Goal: Task Accomplishment & Management: Manage account settings

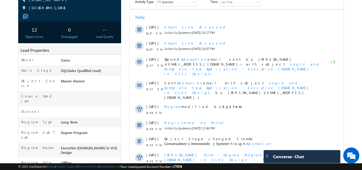
scroll to position [75, 0]
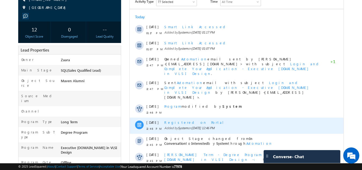
click at [184, 120] on div "Registered on Portal" at bounding box center [242, 122] width 157 height 5
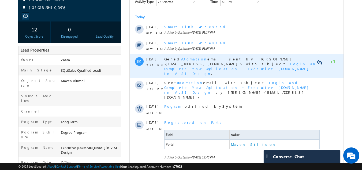
scroll to position [0, 0]
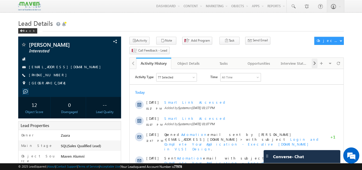
click at [315, 58] on span at bounding box center [314, 63] width 3 height 10
click at [301, 60] on div "Documents" at bounding box center [294, 63] width 26 height 6
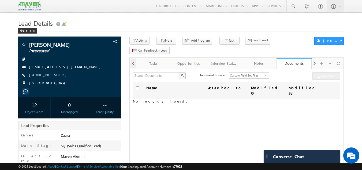
click at [133, 58] on span at bounding box center [133, 63] width 3 height 10
click at [133, 58] on div at bounding box center [133, 63] width 6 height 10
click at [181, 28] on h1 "Lead Details" at bounding box center [181, 22] width 326 height 10
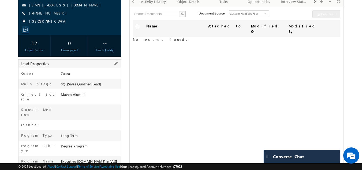
scroll to position [80, 0]
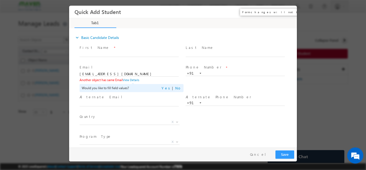
click at [289, 13] on button "×" at bounding box center [288, 12] width 9 height 10
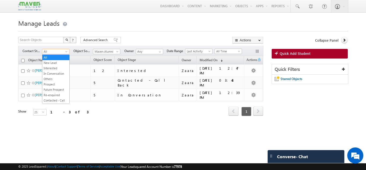
click at [49, 51] on span "All" at bounding box center [54, 51] width 25 height 5
click at [49, 61] on link "New Lead" at bounding box center [55, 62] width 27 height 5
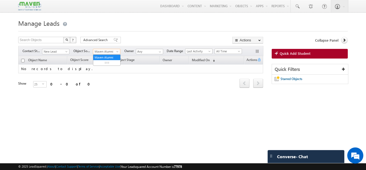
click at [99, 52] on span "Maven Alumni" at bounding box center [105, 51] width 25 height 5
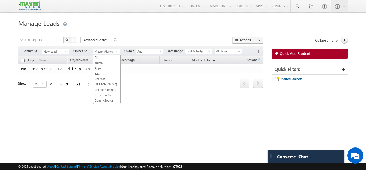
scroll to position [121, 0]
click at [100, 55] on link "Inbound Phone call" at bounding box center [106, 51] width 27 height 10
click at [102, 53] on span "Inbound Phone call" at bounding box center [105, 51] width 25 height 5
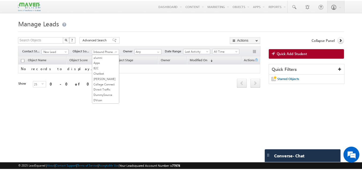
scroll to position [0, 0]
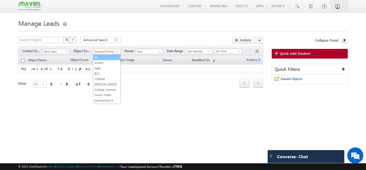
click at [103, 58] on link "All" at bounding box center [106, 57] width 27 height 5
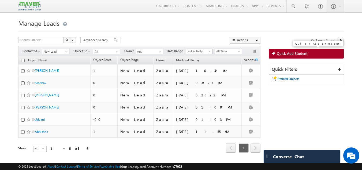
click at [321, 51] on link "Quick Add Student" at bounding box center [306, 54] width 75 height 10
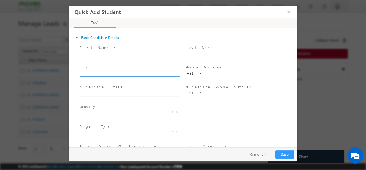
click at [117, 72] on input "text" at bounding box center [129, 73] width 99 height 5
type input "electro.lakshay2.0@gmail.com"
click at [120, 61] on span at bounding box center [129, 59] width 99 height 6
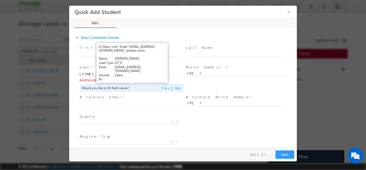
click at [132, 80] on link "View Details" at bounding box center [131, 79] width 17 height 3
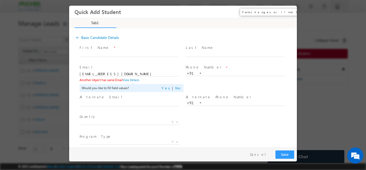
click at [289, 14] on button "×" at bounding box center [288, 12] width 9 height 10
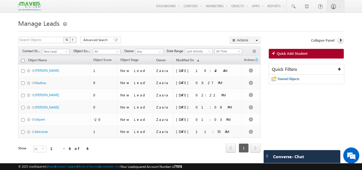
click at [164, 24] on h1 "Manage Leads" at bounding box center [181, 22] width 326 height 10
click at [57, 52] on span "New Lead" at bounding box center [54, 51] width 25 height 5
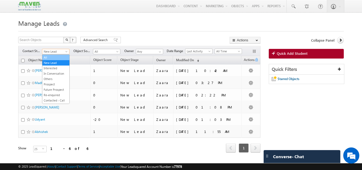
click at [55, 56] on link "All" at bounding box center [55, 57] width 27 height 5
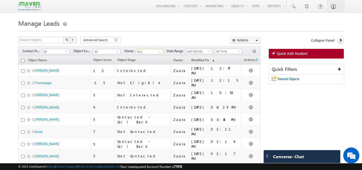
click at [151, 53] on input "Any" at bounding box center [149, 51] width 27 height 5
click at [194, 50] on span "Last Activity" at bounding box center [197, 51] width 25 height 5
click at [208, 61] on link "Created On" at bounding box center [199, 62] width 27 height 5
click at [223, 52] on span "All Time" at bounding box center [227, 51] width 25 height 5
click at [225, 61] on link "Custom" at bounding box center [229, 62] width 27 height 5
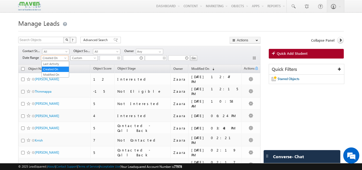
click at [46, 57] on span "Created On" at bounding box center [53, 57] width 25 height 5
click at [53, 73] on link "Modified On" at bounding box center [55, 74] width 27 height 5
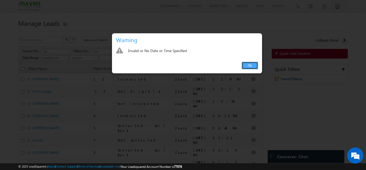
click at [252, 66] on link "Ok" at bounding box center [250, 66] width 16 height 8
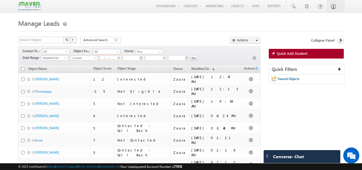
click at [110, 56] on input "__/__/____" at bounding box center [111, 57] width 22 height 5
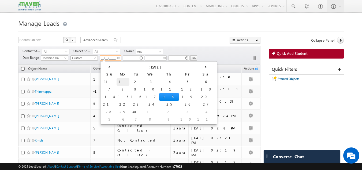
click at [117, 83] on td "1" at bounding box center [123, 82] width 13 height 8
type input "01/09/2025"
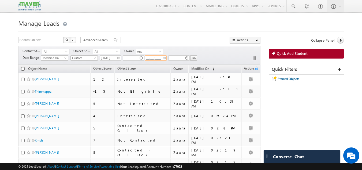
click at [166, 59] on input "__/__/____" at bounding box center [156, 57] width 22 height 5
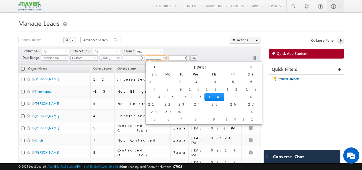
click at [204, 95] on td "18" at bounding box center [214, 97] width 20 height 8
type input "18/09/2025"
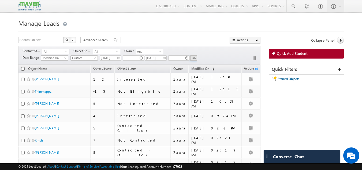
click at [194, 59] on input "Go" at bounding box center [193, 57] width 7 height 5
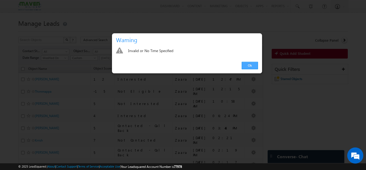
click at [246, 65] on link "Ok" at bounding box center [250, 66] width 16 height 8
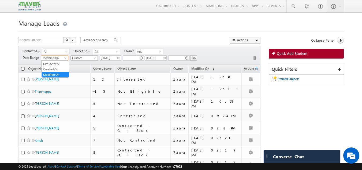
click at [56, 60] on span "Modified On" at bounding box center [53, 57] width 25 height 5
click at [56, 70] on link "Created On" at bounding box center [55, 69] width 27 height 5
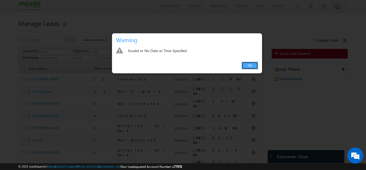
click at [251, 65] on link "Ok" at bounding box center [250, 66] width 16 height 8
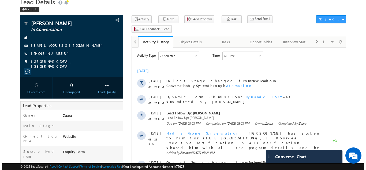
scroll to position [24, 0]
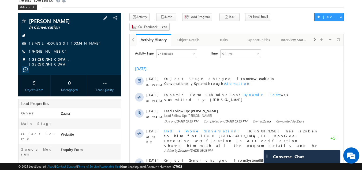
click at [55, 53] on div "+91-8950590224" at bounding box center [70, 51] width 98 height 5
click at [74, 44] on div "electro.lakshay2.0@gmail.com" at bounding box center [70, 43] width 98 height 5
copy div "electro.lakshay2.0@gmail.com"
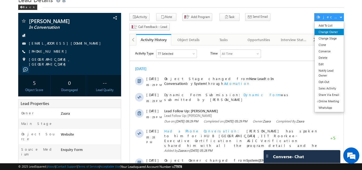
click at [331, 35] on link "Change Owner" at bounding box center [329, 32] width 29 height 6
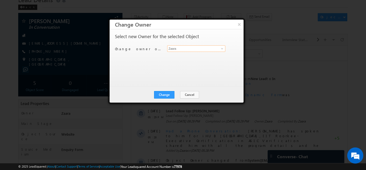
click at [174, 50] on input "Zaara" at bounding box center [196, 48] width 58 height 6
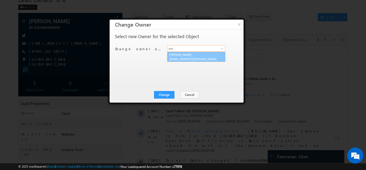
click at [177, 57] on span "lsq3@maven-silicon.com" at bounding box center [193, 59] width 48 height 4
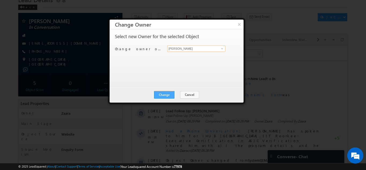
type input "Sovan"
click at [168, 94] on button "Change" at bounding box center [164, 95] width 20 height 8
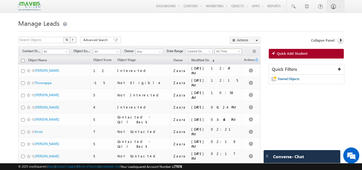
click at [233, 49] on link "All Time" at bounding box center [228, 51] width 27 height 5
click at [230, 61] on link "Custom" at bounding box center [229, 62] width 27 height 5
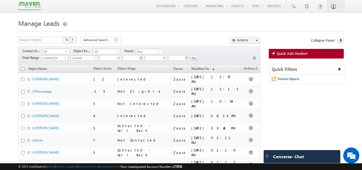
click at [95, 58] on span at bounding box center [95, 59] width 4 height 4
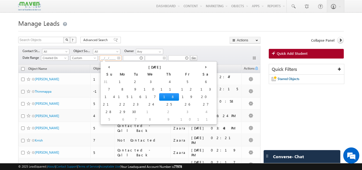
click at [118, 58] on input "__/__/____" at bounding box center [111, 57] width 22 height 5
click at [117, 81] on td "1" at bounding box center [123, 82] width 13 height 8
type input "[DATE]"
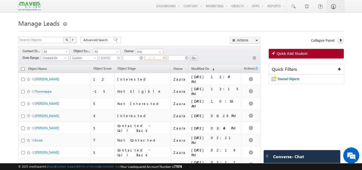
click at [165, 58] on input "__/__/____" at bounding box center [156, 57] width 22 height 5
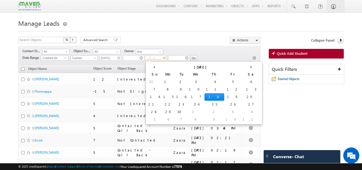
click at [204, 97] on td "18" at bounding box center [214, 97] width 20 height 8
type input "[DATE]"
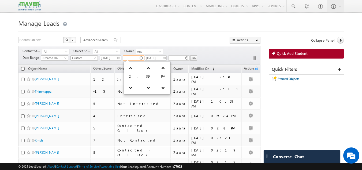
click at [142, 59] on input "text" at bounding box center [133, 57] width 21 height 5
click at [169, 42] on div "Search Objects X ? 856 results found Advanced Search Advanced Search Advanced s…" at bounding box center [139, 41] width 242 height 8
type input "02:39 PM"
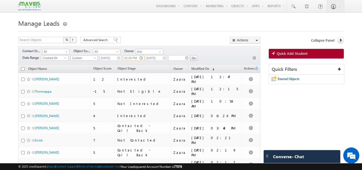
click at [140, 58] on input "02:39 PM" at bounding box center [133, 57] width 21 height 5
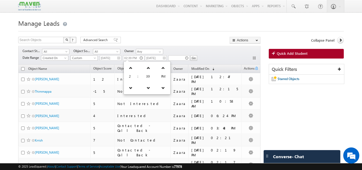
click at [155, 40] on div "Search Objects X ? 856 results found Advanced Search Advanced Search Advanced s…" at bounding box center [139, 41] width 242 height 8
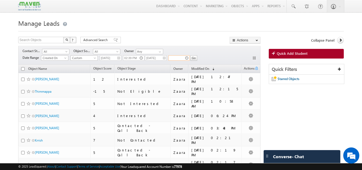
click at [187, 59] on input "text" at bounding box center [178, 57] width 21 height 5
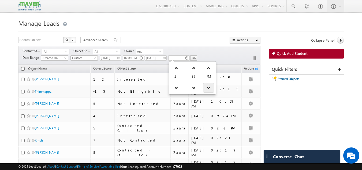
click at [207, 88] on icon at bounding box center [209, 88] width 4 height 4
type input "02:39 AM"
click at [196, 58] on input "Go" at bounding box center [193, 57] width 7 height 5
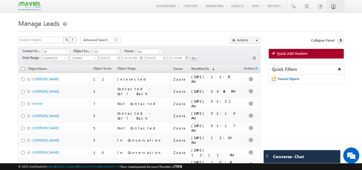
click at [119, 59] on input "[DATE]" at bounding box center [111, 57] width 22 height 5
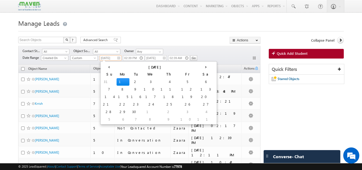
click at [117, 82] on td "1" at bounding box center [123, 82] width 13 height 8
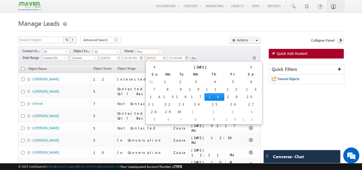
click at [165, 59] on input "[DATE]" at bounding box center [156, 57] width 22 height 5
click at [204, 97] on td "18" at bounding box center [214, 97] width 20 height 8
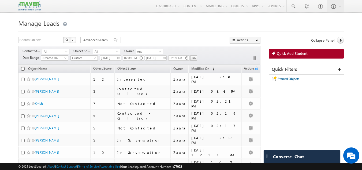
click at [206, 38] on div "Search Objects X ? 518 results found Advanced Search Advanced Search Advanced s…" at bounding box center [139, 41] width 242 height 8
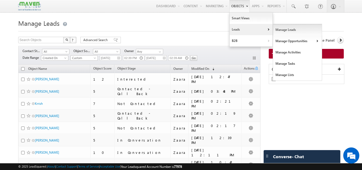
click at [278, 30] on link "Manage Leads" at bounding box center [297, 29] width 49 height 11
click at [278, 28] on link "Manage Leads" at bounding box center [297, 29] width 49 height 11
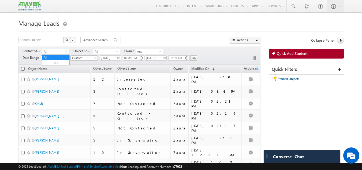
click at [62, 52] on span "All" at bounding box center [54, 51] width 25 height 5
click at [61, 60] on link "New Lead" at bounding box center [55, 62] width 27 height 5
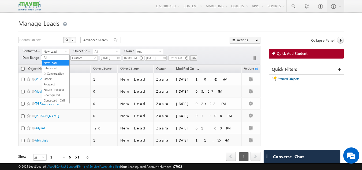
click at [67, 51] on span at bounding box center [67, 52] width 4 height 4
click at [54, 57] on link "All" at bounding box center [55, 57] width 27 height 5
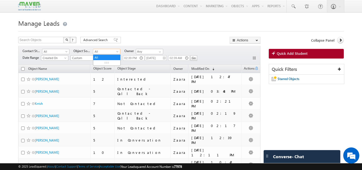
click at [117, 53] on span at bounding box center [118, 52] width 4 height 4
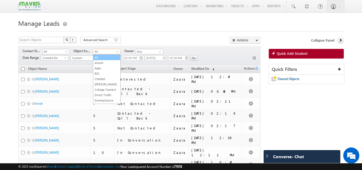
click at [114, 58] on link "All" at bounding box center [106, 57] width 27 height 5
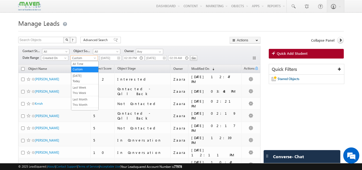
click at [94, 57] on span "Custom" at bounding box center [83, 57] width 25 height 5
click at [85, 105] on link "This Month" at bounding box center [84, 104] width 27 height 5
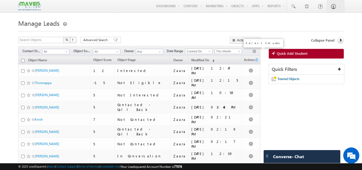
click at [252, 51] on button "button" at bounding box center [254, 51] width 5 height 5
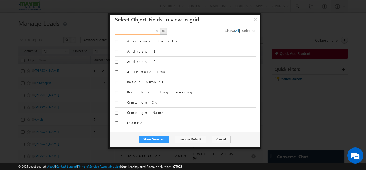
click at [147, 31] on input "text" at bounding box center [138, 31] width 46 height 6
type input "program"
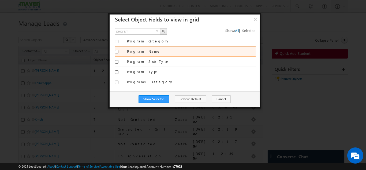
click at [116, 52] on input "Program Name" at bounding box center [116, 51] width 3 height 3
checkbox input "true"
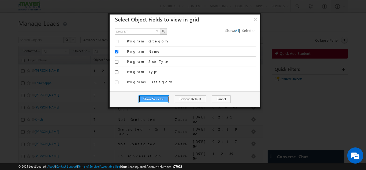
click at [162, 98] on button "Show Selected" at bounding box center [154, 99] width 31 height 8
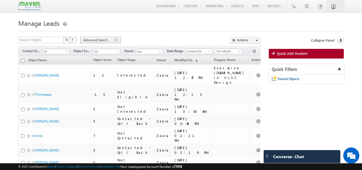
click at [102, 39] on span "Advanced Search" at bounding box center [96, 40] width 26 height 5
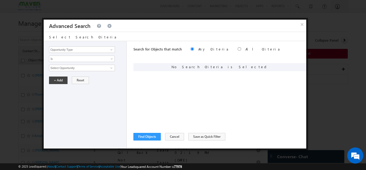
click at [301, 26] on button "×" at bounding box center [302, 24] width 9 height 9
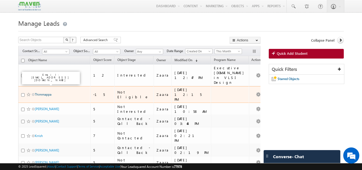
click at [44, 92] on link "Thimmappa" at bounding box center [43, 94] width 17 height 4
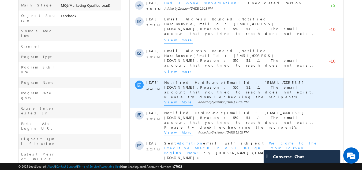
scroll to position [198, 0]
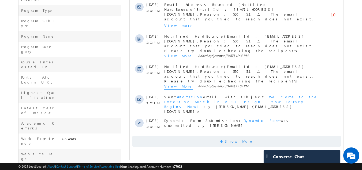
click at [231, 139] on span "Show More" at bounding box center [239, 141] width 28 height 11
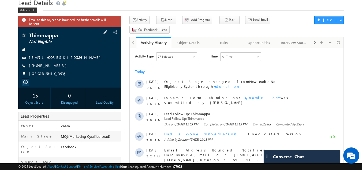
scroll to position [20, 0]
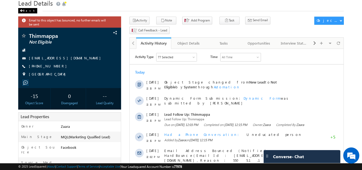
click at [21, 10] on span at bounding box center [21, 10] width 3 height 3
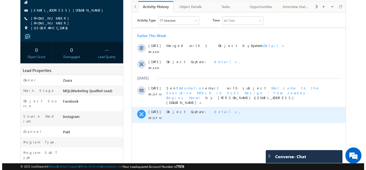
click at [214, 109] on span "details" at bounding box center [226, 111] width 25 height 5
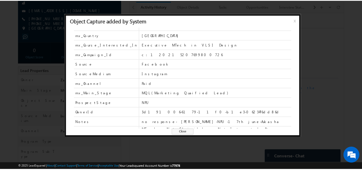
scroll to position [26, 0]
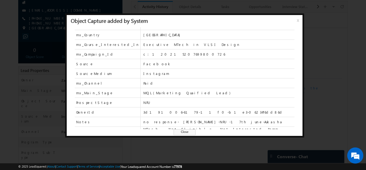
click at [188, 130] on span "Close" at bounding box center [185, 132] width 22 height 6
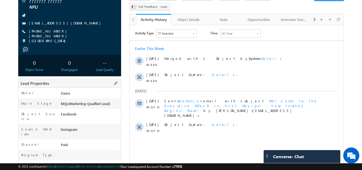
scroll to position [0, 0]
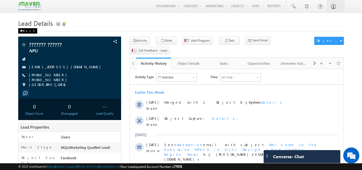
click at [25, 32] on div "Back" at bounding box center [27, 30] width 19 height 5
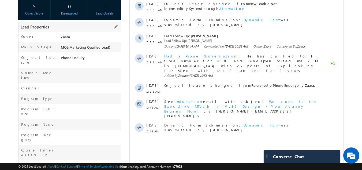
scroll to position [107, 0]
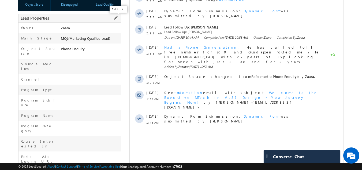
click at [114, 19] on span at bounding box center [116, 18] width 6 height 6
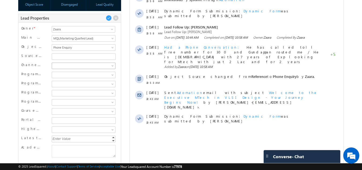
click at [65, 67] on span at bounding box center [83, 65] width 62 height 5
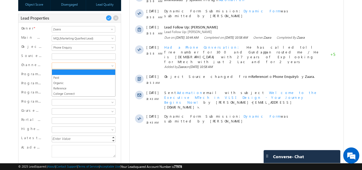
click at [39, 67] on div "Channel" at bounding box center [34, 66] width 27 height 8
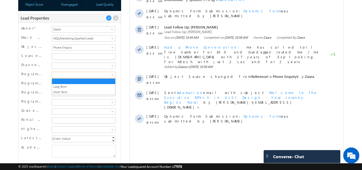
click at [64, 76] on span at bounding box center [83, 74] width 62 height 5
click at [64, 85] on link "Long Term" at bounding box center [83, 86] width 63 height 5
click at [64, 85] on span at bounding box center [83, 83] width 62 height 5
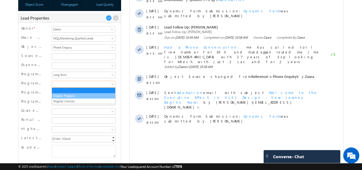
click at [63, 97] on link "Degree Program" at bounding box center [83, 95] width 63 height 5
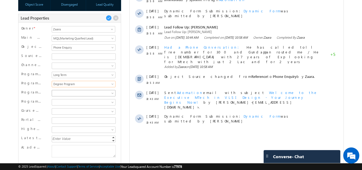
click at [64, 93] on span at bounding box center [83, 93] width 62 height 5
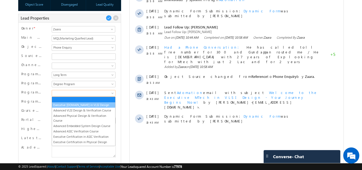
click at [65, 102] on li "Executive [DOMAIN_NAME] in VLSI Design" at bounding box center [83, 104] width 63 height 5
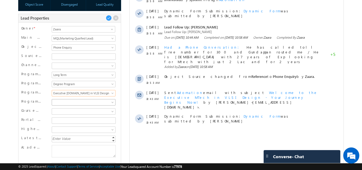
click at [73, 101] on span at bounding box center [83, 102] width 62 height 5
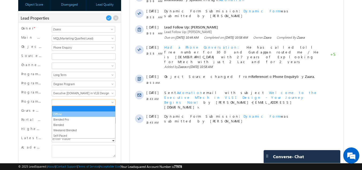
click at [70, 113] on link "Offline" at bounding box center [83, 113] width 63 height 5
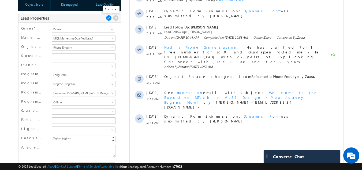
click at [107, 21] on link at bounding box center [109, 18] width 6 height 7
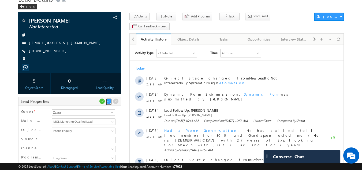
scroll to position [0, 0]
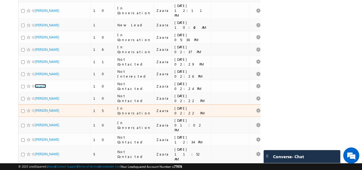
scroll to position [214, 0]
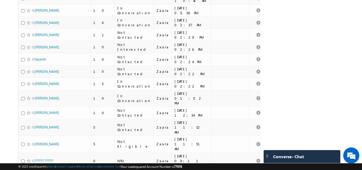
drag, startPoint x: 42, startPoint y: 91, endPoint x: 15, endPoint y: 91, distance: 27.3
click at [15, 91] on body "Menu Zaara lsq2@ maven -sili con.c om" at bounding box center [181, 10] width 362 height 449
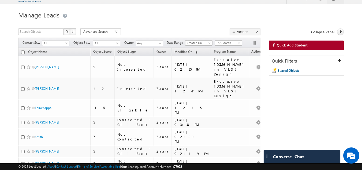
scroll to position [0, 0]
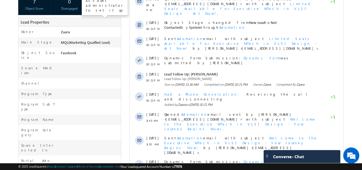
scroll to position [107, 0]
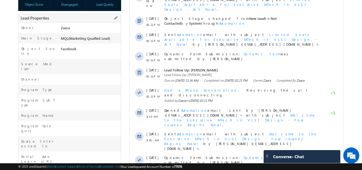
click at [117, 23] on div "Owner * [GEOGRAPHIC_DATA]" at bounding box center [69, 28] width 103 height 10
click at [117, 20] on span at bounding box center [116, 18] width 6 height 6
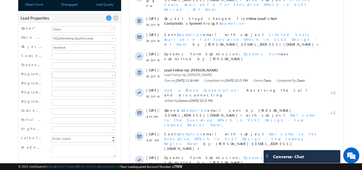
click at [68, 74] on span at bounding box center [83, 74] width 62 height 5
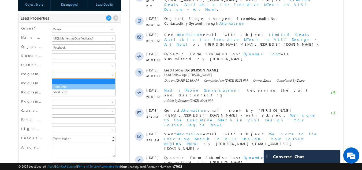
click at [70, 86] on link "Long Term" at bounding box center [83, 86] width 63 height 5
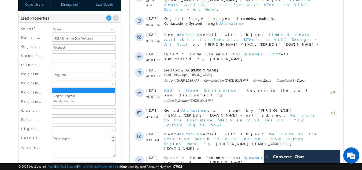
click at [72, 85] on span at bounding box center [83, 83] width 62 height 5
click at [71, 95] on link "Degree Program" at bounding box center [83, 95] width 63 height 5
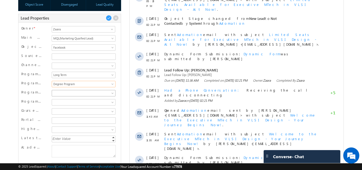
click at [72, 92] on span at bounding box center [83, 93] width 62 height 5
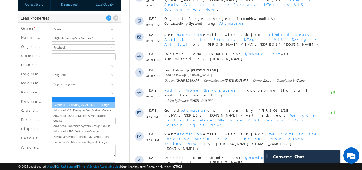
click at [73, 103] on link "Executive [DOMAIN_NAME] in VLSI Design" at bounding box center [83, 104] width 63 height 5
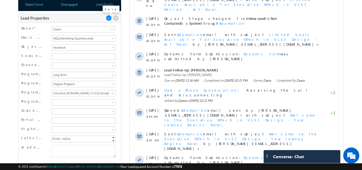
click at [108, 18] on span at bounding box center [109, 18] width 6 height 6
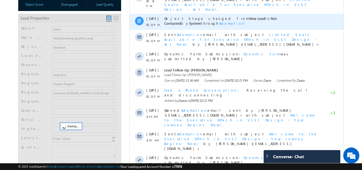
scroll to position [48, 0]
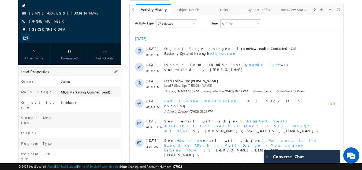
scroll to position [107, 0]
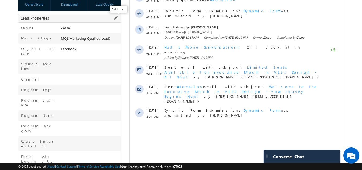
click at [115, 19] on span at bounding box center [116, 18] width 6 height 6
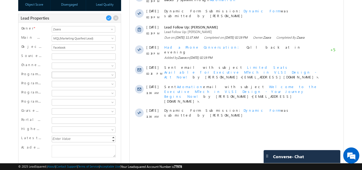
click at [70, 75] on span at bounding box center [83, 74] width 62 height 5
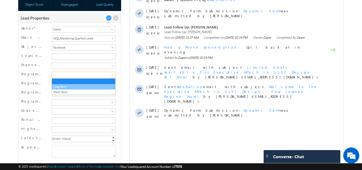
scroll to position [0, 0]
click at [66, 86] on link "Long Term" at bounding box center [83, 86] width 63 height 5
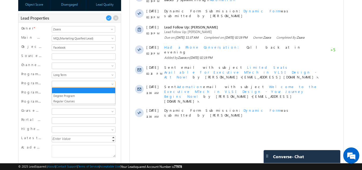
click at [66, 86] on span at bounding box center [83, 83] width 62 height 5
click at [66, 95] on link "Degree Program" at bounding box center [83, 95] width 63 height 5
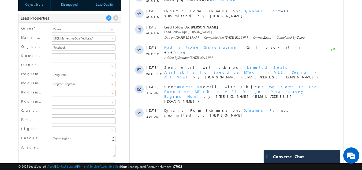
click at [66, 94] on span at bounding box center [83, 93] width 62 height 5
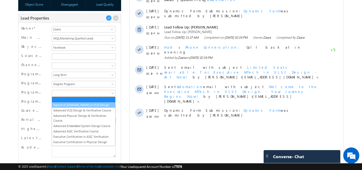
click at [65, 104] on link "Executive [DOMAIN_NAME] in VLSI Design" at bounding box center [83, 104] width 63 height 5
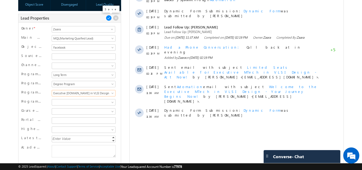
click at [109, 16] on span at bounding box center [109, 18] width 6 height 6
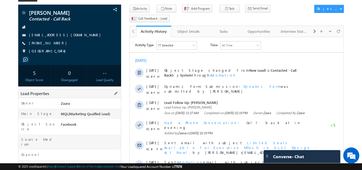
scroll to position [134, 0]
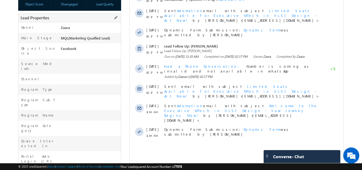
scroll to position [107, 0]
click at [116, 18] on span at bounding box center [116, 18] width 6 height 6
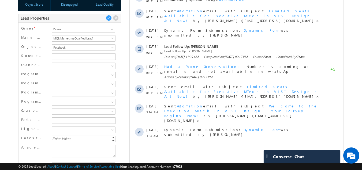
click at [62, 77] on span at bounding box center [83, 74] width 62 height 5
click at [64, 64] on span at bounding box center [83, 65] width 62 height 5
click at [61, 73] on link at bounding box center [83, 72] width 63 height 5
click at [61, 73] on span at bounding box center [83, 74] width 62 height 5
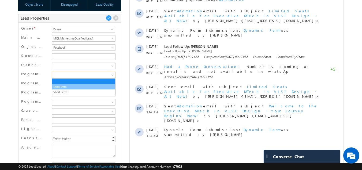
click at [60, 85] on link "Long Term" at bounding box center [83, 86] width 63 height 5
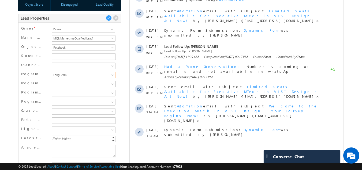
click at [60, 85] on span at bounding box center [83, 83] width 62 height 5
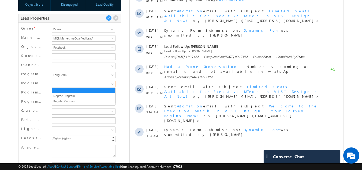
scroll to position [0, 0]
click at [59, 94] on link "Degree Program" at bounding box center [83, 95] width 63 height 5
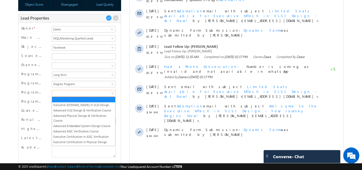
click at [60, 92] on span at bounding box center [83, 93] width 62 height 5
click at [75, 107] on link "Executive [DOMAIN_NAME] in VLSI Design" at bounding box center [83, 104] width 63 height 5
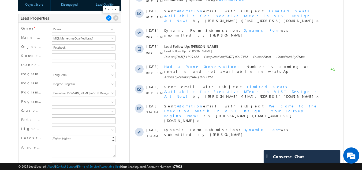
click at [106, 19] on span at bounding box center [109, 18] width 6 height 6
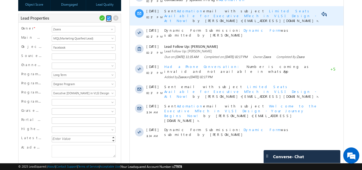
scroll to position [48, 0]
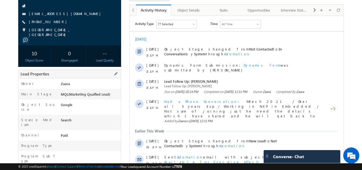
scroll to position [54, 0]
click at [117, 73] on span at bounding box center [116, 73] width 6 height 6
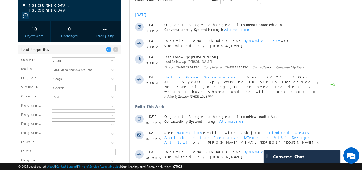
scroll to position [107, 0]
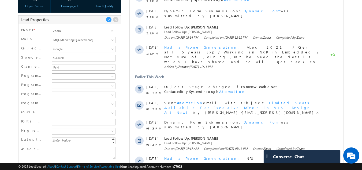
click at [63, 76] on span at bounding box center [83, 76] width 62 height 5
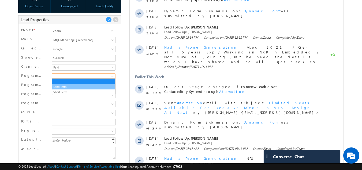
click at [64, 85] on link "Long Term" at bounding box center [83, 86] width 63 height 5
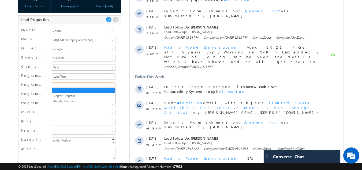
click at [64, 85] on span at bounding box center [83, 85] width 62 height 5
click at [65, 95] on link "Degree Program" at bounding box center [83, 95] width 63 height 5
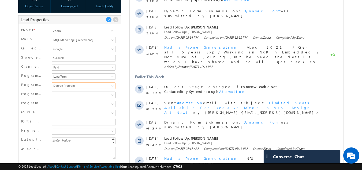
click at [65, 95] on span at bounding box center [83, 94] width 62 height 5
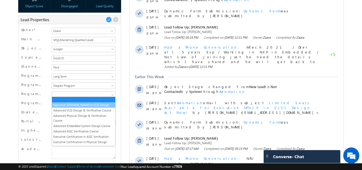
click at [68, 106] on link "Executive [DOMAIN_NAME] in VLSI Design" at bounding box center [83, 104] width 63 height 5
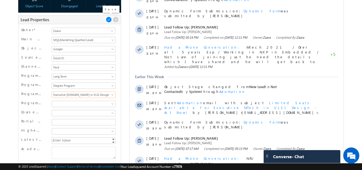
click at [107, 20] on span at bounding box center [109, 20] width 6 height 6
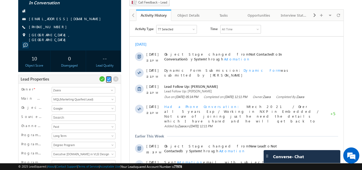
scroll to position [0, 0]
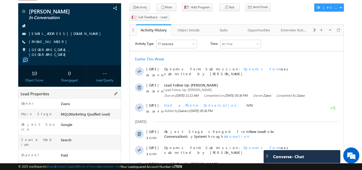
scroll to position [25, 0]
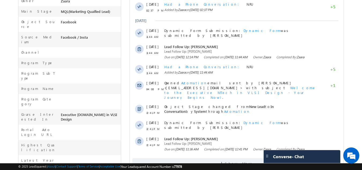
scroll to position [107, 0]
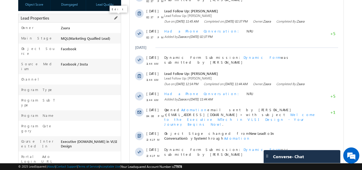
click at [114, 20] on span at bounding box center [116, 18] width 6 height 6
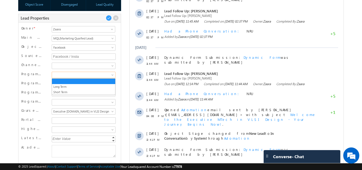
click at [62, 74] on span at bounding box center [83, 74] width 62 height 5
click at [64, 84] on link "Long Term" at bounding box center [83, 86] width 63 height 5
click at [64, 84] on span at bounding box center [83, 83] width 62 height 5
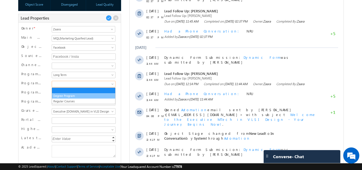
click at [65, 94] on link "Degree Program" at bounding box center [83, 95] width 63 height 5
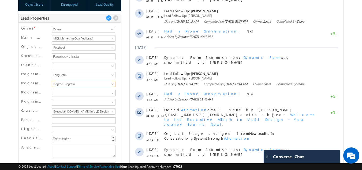
click at [65, 94] on span at bounding box center [83, 93] width 62 height 5
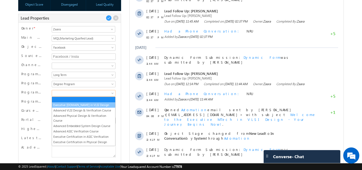
scroll to position [0, 0]
click at [67, 104] on link "Executive [DOMAIN_NAME] in VLSI Design" at bounding box center [83, 104] width 63 height 5
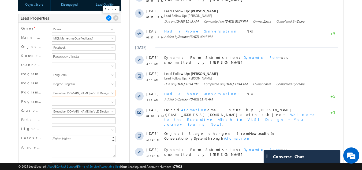
click at [110, 19] on span at bounding box center [109, 18] width 6 height 6
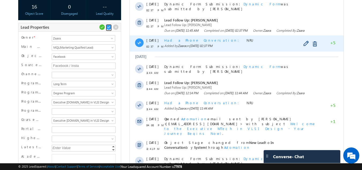
scroll to position [102, 0]
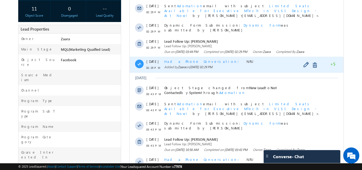
scroll to position [79, 0]
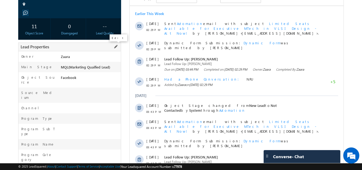
click at [116, 49] on span at bounding box center [116, 47] width 6 height 6
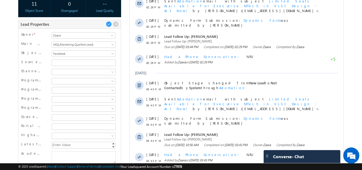
scroll to position [132, 0]
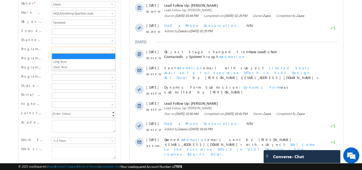
click at [66, 51] on span at bounding box center [83, 49] width 62 height 5
click at [66, 63] on link "Long Term" at bounding box center [83, 61] width 63 height 5
click at [66, 63] on div "Degree Program Regular Courses" at bounding box center [83, 59] width 66 height 8
click at [68, 60] on span at bounding box center [83, 59] width 62 height 5
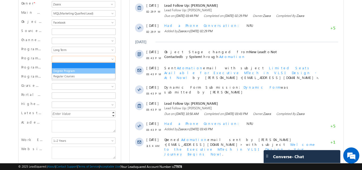
click at [67, 68] on link "Degree Program" at bounding box center [83, 70] width 63 height 5
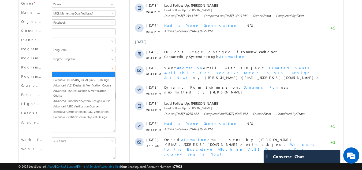
click at [67, 68] on span at bounding box center [83, 68] width 62 height 5
click at [67, 79] on link "Executive [DOMAIN_NAME] in VLSI Design" at bounding box center [83, 79] width 63 height 5
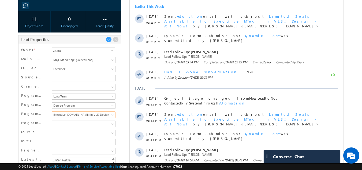
scroll to position [79, 0]
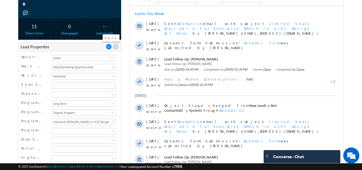
click at [108, 49] on span at bounding box center [109, 47] width 6 height 6
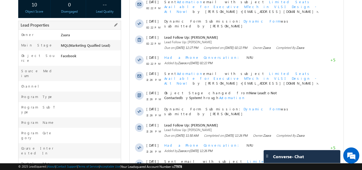
scroll to position [107, 0]
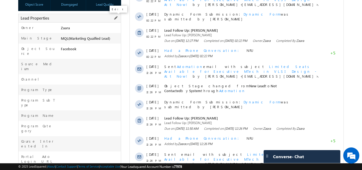
click at [114, 17] on span at bounding box center [116, 18] width 6 height 6
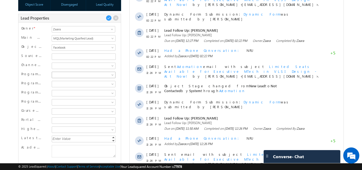
click at [61, 77] on span at bounding box center [83, 74] width 62 height 5
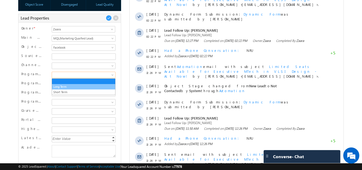
click at [62, 87] on link "Long Term" at bounding box center [83, 86] width 63 height 5
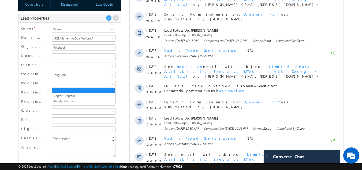
click at [62, 87] on link at bounding box center [84, 84] width 64 height 6
click at [62, 94] on link "Degree Program" at bounding box center [83, 95] width 63 height 5
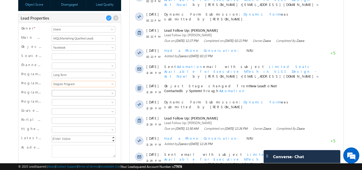
click at [62, 94] on span at bounding box center [83, 93] width 62 height 5
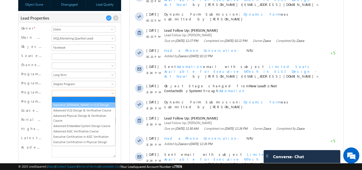
scroll to position [0, 0]
click at [63, 105] on link "Executive M.Tech in VLSI Design" at bounding box center [83, 104] width 63 height 5
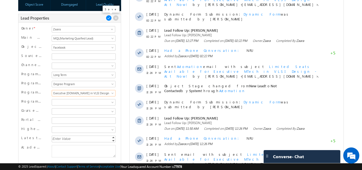
click at [109, 19] on span at bounding box center [109, 18] width 6 height 6
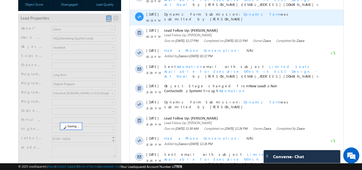
scroll to position [48, 0]
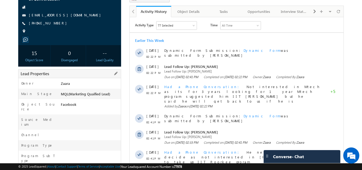
scroll to position [79, 0]
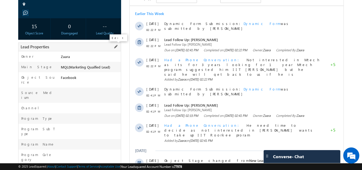
click at [115, 48] on span at bounding box center [116, 47] width 6 height 6
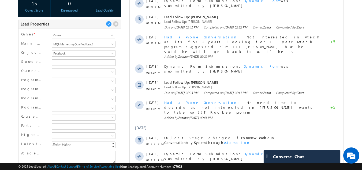
scroll to position [132, 0]
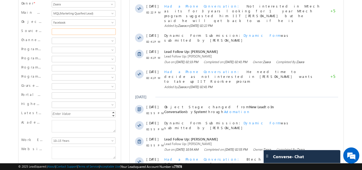
click at [58, 32] on input "Source Medium" at bounding box center [84, 31] width 64 height 6
click at [57, 51] on span at bounding box center [83, 49] width 62 height 5
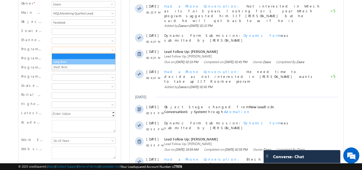
click at [65, 63] on link "Long Term" at bounding box center [83, 61] width 63 height 5
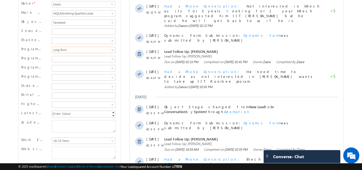
click at [65, 63] on div "Degree Program Regular Courses" at bounding box center [83, 59] width 66 height 8
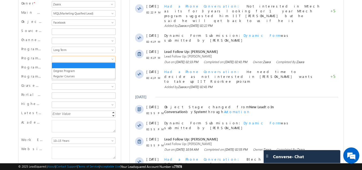
click at [66, 61] on span at bounding box center [83, 59] width 62 height 5
click at [66, 69] on link "Degree Program" at bounding box center [83, 70] width 63 height 5
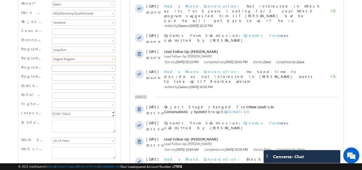
click at [66, 69] on span at bounding box center [83, 68] width 62 height 5
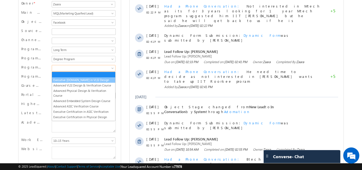
click at [68, 81] on link "Executive [DOMAIN_NAME] in VLSI Design" at bounding box center [83, 79] width 63 height 5
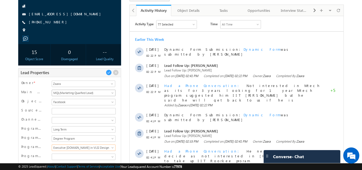
scroll to position [52, 0]
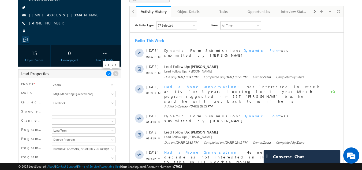
click at [109, 76] on span at bounding box center [109, 73] width 6 height 6
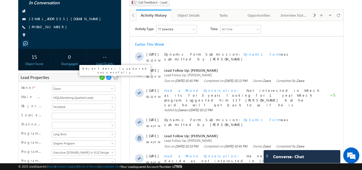
click at [102, 77] on span at bounding box center [102, 77] width 6 height 6
click at [100, 78] on span at bounding box center [102, 77] width 6 height 6
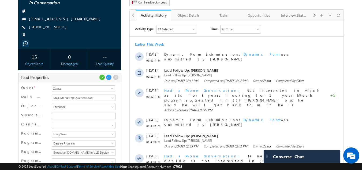
click at [126, 67] on div "Karthik Shetty In Conversation --" at bounding box center [181, 142] width 326 height 306
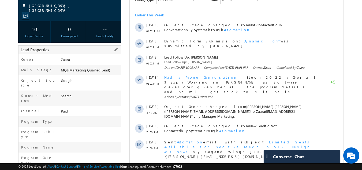
scroll to position [80, 0]
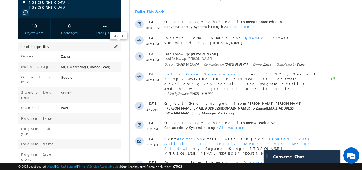
click at [118, 43] on span at bounding box center [116, 46] width 6 height 6
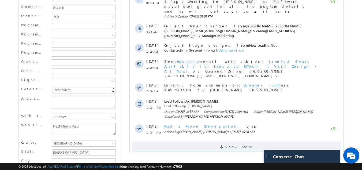
scroll to position [106, 0]
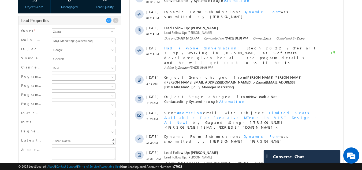
click at [70, 77] on span at bounding box center [83, 77] width 62 height 5
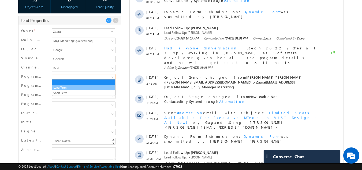
click at [69, 86] on link "Long Term" at bounding box center [83, 87] width 63 height 5
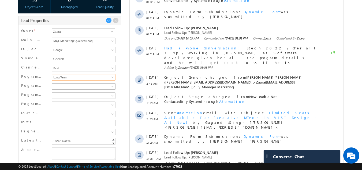
click at [69, 86] on span at bounding box center [83, 86] width 62 height 5
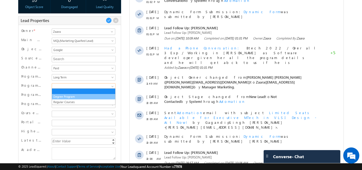
click at [68, 94] on link "Degree Program" at bounding box center [83, 96] width 63 height 5
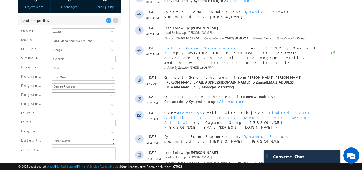
click at [68, 94] on span at bounding box center [83, 95] width 62 height 5
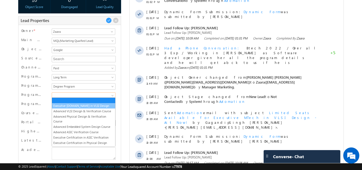
click at [68, 104] on link "Executive [DOMAIN_NAME] in VLSI Design" at bounding box center [83, 105] width 63 height 5
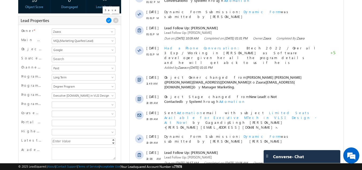
click at [110, 22] on span at bounding box center [109, 20] width 6 height 6
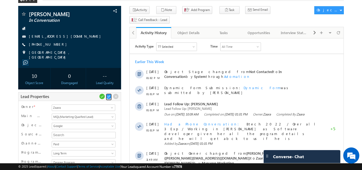
scroll to position [21, 0]
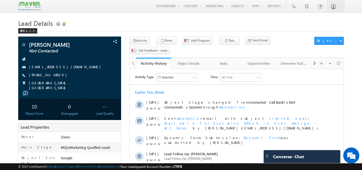
scroll to position [27, 0]
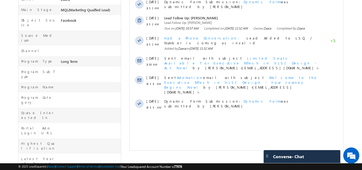
scroll to position [52, 0]
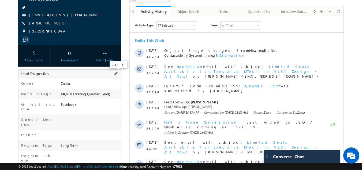
click at [117, 73] on span at bounding box center [116, 73] width 6 height 6
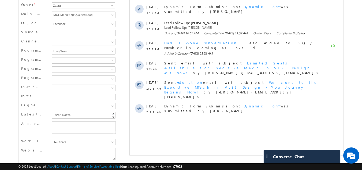
scroll to position [132, 0]
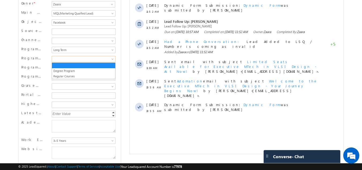
click at [72, 60] on span at bounding box center [83, 59] width 62 height 5
click at [69, 71] on link "Degree Program" at bounding box center [83, 70] width 63 height 5
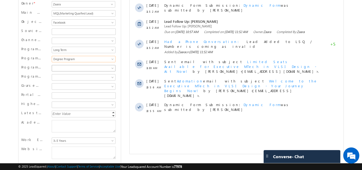
click at [69, 71] on link at bounding box center [84, 68] width 64 height 6
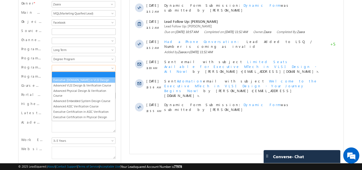
click at [69, 78] on link "Executive [DOMAIN_NAME] in VLSI Design" at bounding box center [83, 79] width 63 height 5
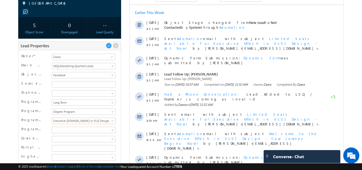
scroll to position [79, 0]
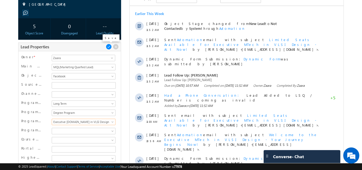
click at [108, 47] on span at bounding box center [109, 47] width 6 height 6
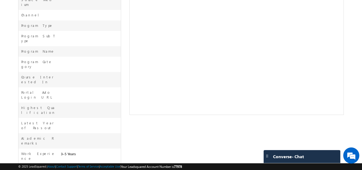
scroll to position [186, 0]
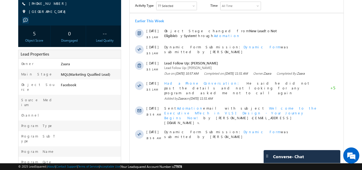
scroll to position [80, 0]
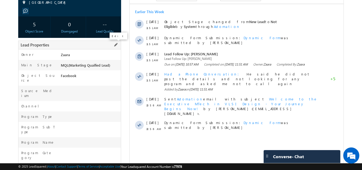
click at [116, 46] on span at bounding box center [116, 45] width 6 height 6
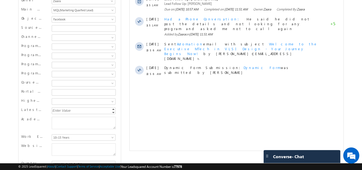
scroll to position [137, 0]
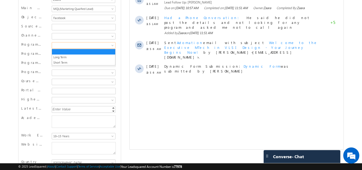
click at [69, 43] on span at bounding box center [83, 45] width 62 height 5
click at [65, 56] on link "Long Term" at bounding box center [83, 57] width 63 height 5
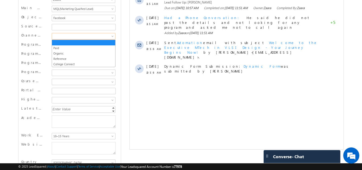
click at [66, 38] on span at bounding box center [83, 36] width 62 height 5
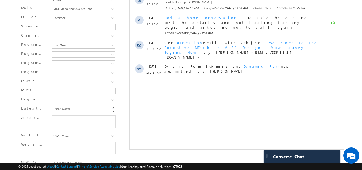
click at [35, 40] on div "Channel" at bounding box center [34, 37] width 27 height 8
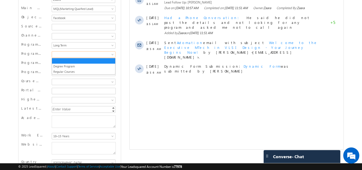
click at [60, 54] on span at bounding box center [83, 54] width 62 height 5
click at [61, 68] on link "Degree Program" at bounding box center [83, 66] width 63 height 5
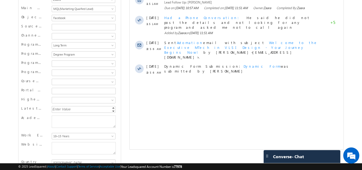
click at [61, 68] on div "Executive [DOMAIN_NAME] in VLSI Design Advanced VLSI Design & Verification Cour…" at bounding box center [83, 64] width 66 height 8
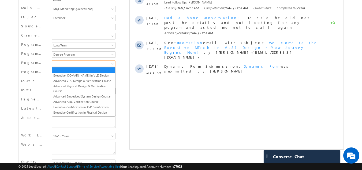
click at [61, 65] on span at bounding box center [83, 63] width 62 height 5
click at [61, 73] on link "Executive [DOMAIN_NAME] in VLSI Design" at bounding box center [83, 75] width 63 height 5
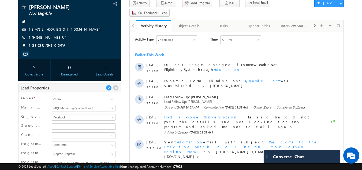
scroll to position [31, 0]
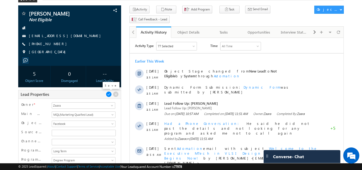
click at [107, 94] on span at bounding box center [109, 94] width 6 height 6
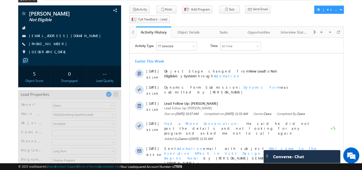
scroll to position [48, 0]
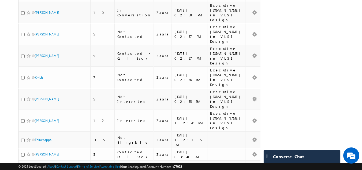
scroll to position [243, 0]
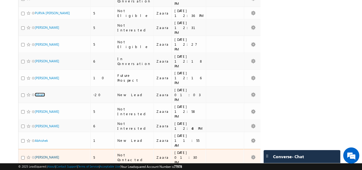
scroll to position [134, 0]
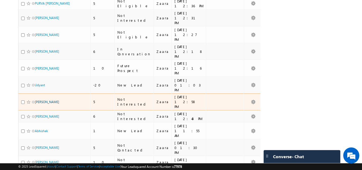
drag, startPoint x: 46, startPoint y: 64, endPoint x: 36, endPoint y: 60, distance: 11.4
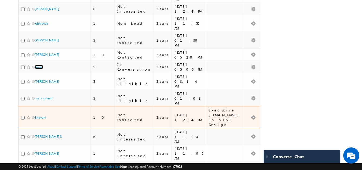
scroll to position [245, 0]
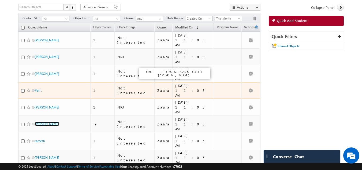
scroll to position [0, 0]
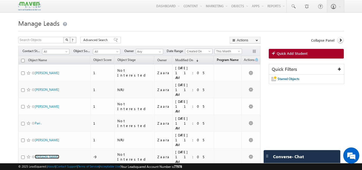
click at [222, 62] on link "Program Name" at bounding box center [227, 60] width 27 height 7
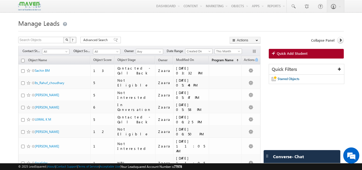
click at [222, 62] on link "Program Name (sorted ascending)" at bounding box center [225, 60] width 32 height 7
click at [149, 31] on div at bounding box center [181, 29] width 326 height 3
click at [59, 50] on span "All" at bounding box center [54, 51] width 25 height 5
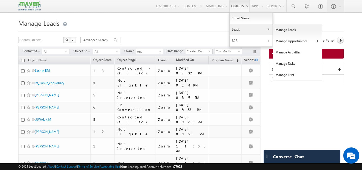
click at [237, 29] on link "Leads" at bounding box center [251, 29] width 43 height 11
click at [273, 28] on link "Manage Leads" at bounding box center [297, 29] width 49 height 11
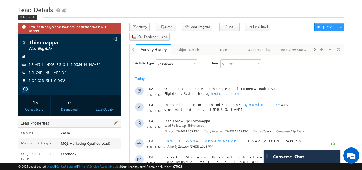
scroll to position [80, 0]
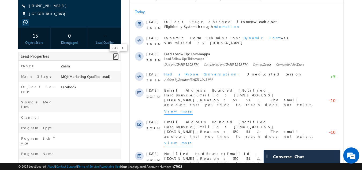
click at [116, 57] on span at bounding box center [116, 56] width 6 height 6
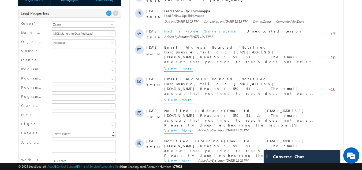
scroll to position [134, 0]
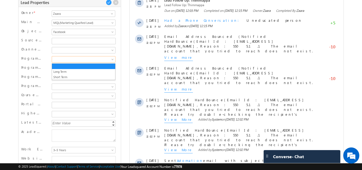
click at [59, 60] on span at bounding box center [83, 59] width 62 height 5
click at [65, 73] on link "Long Term" at bounding box center [83, 71] width 63 height 5
click at [66, 68] on span at bounding box center [83, 68] width 62 height 5
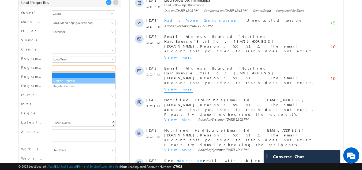
click at [65, 82] on link "Degree Program" at bounding box center [83, 80] width 63 height 5
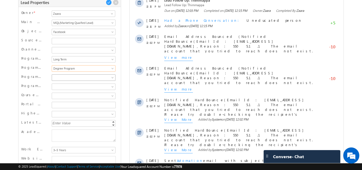
click at [67, 76] on link at bounding box center [84, 77] width 64 height 6
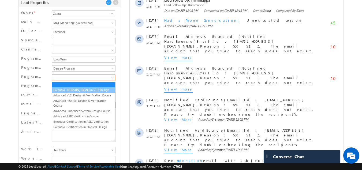
click at [69, 89] on link "Executive M.Tech in VLSI Design" at bounding box center [83, 89] width 63 height 5
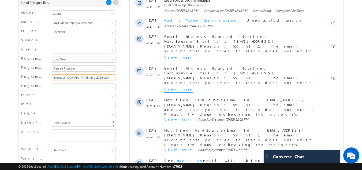
scroll to position [0, 0]
click at [108, 2] on span at bounding box center [109, 2] width 6 height 6
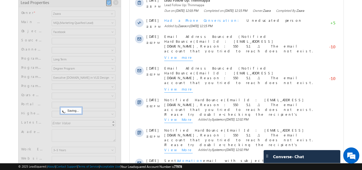
scroll to position [60, 0]
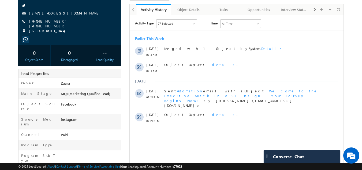
scroll to position [190, 0]
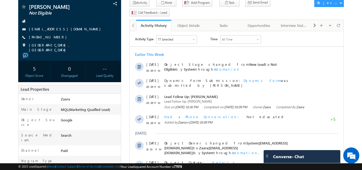
scroll to position [25, 0]
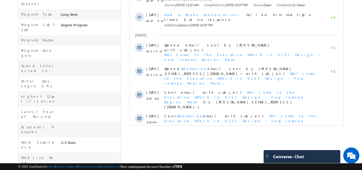
scroll to position [186, 0]
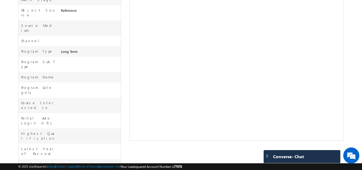
scroll to position [163, 0]
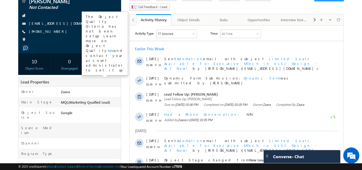
scroll to position [79, 0]
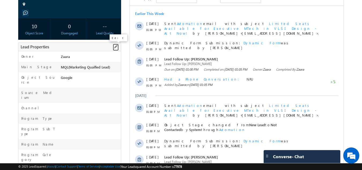
click at [114, 47] on span at bounding box center [116, 47] width 6 height 6
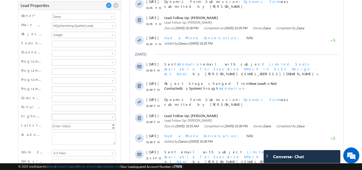
scroll to position [132, 0]
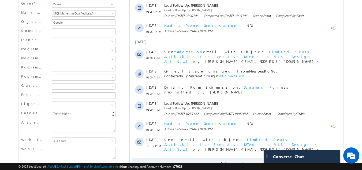
click at [67, 51] on span at bounding box center [83, 49] width 62 height 5
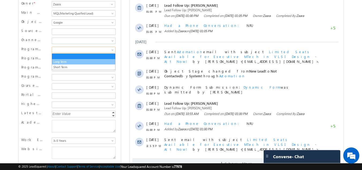
click at [62, 64] on link "Long Term" at bounding box center [83, 61] width 63 height 5
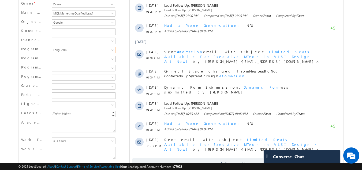
click at [62, 57] on span at bounding box center [83, 59] width 62 height 5
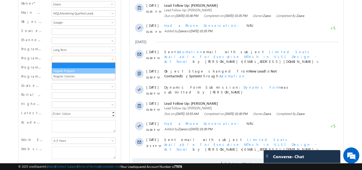
click at [60, 69] on link "Degree Program" at bounding box center [83, 70] width 63 height 5
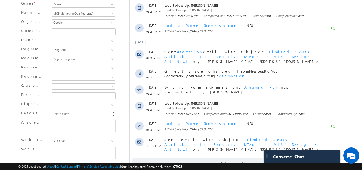
click at [60, 69] on span at bounding box center [83, 68] width 62 height 5
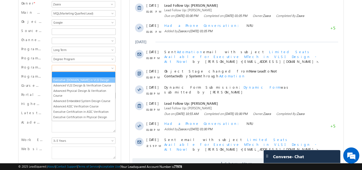
click at [61, 80] on link "Executive M.Tech in VLSI Design" at bounding box center [83, 79] width 63 height 5
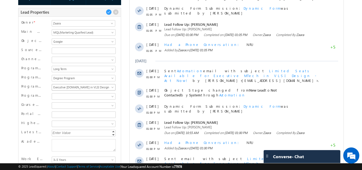
scroll to position [25, 0]
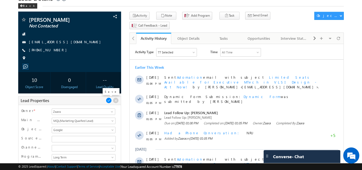
click at [109, 101] on span at bounding box center [109, 100] width 6 height 6
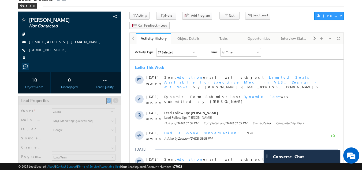
scroll to position [48, 0]
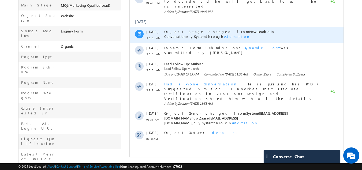
scroll to position [186, 0]
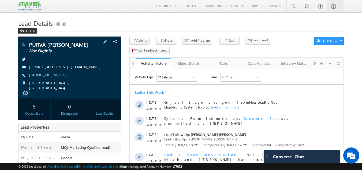
drag, startPoint x: 57, startPoint y: 79, endPoint x: 55, endPoint y: 80, distance: 2.7
click at [55, 78] on div "[PHONE_NUMBER]" at bounding box center [70, 74] width 98 height 5
click at [64, 70] on div "[EMAIL_ADDRESS][DOMAIN_NAME]" at bounding box center [70, 66] width 98 height 5
copy div "[EMAIL_ADDRESS][DOMAIN_NAME]"
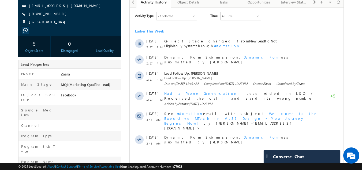
scroll to position [52, 0]
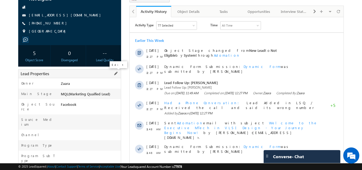
click at [115, 75] on span at bounding box center [116, 73] width 6 height 6
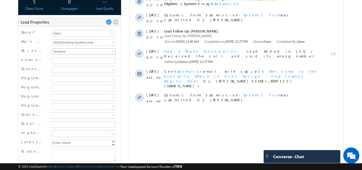
scroll to position [105, 0]
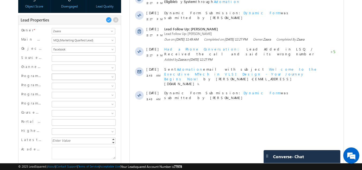
click at [58, 77] on span at bounding box center [83, 76] width 62 height 5
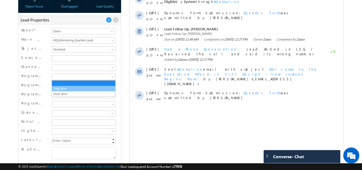
click at [61, 87] on link "Long Term" at bounding box center [83, 88] width 63 height 5
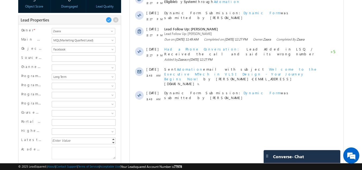
click at [63, 72] on div "Paid Organic Reference College Connect" at bounding box center [83, 68] width 66 height 8
click at [65, 69] on span at bounding box center [83, 67] width 62 height 5
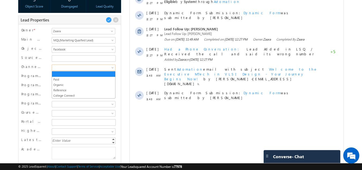
click at [46, 70] on div "Channel" at bounding box center [34, 68] width 27 height 8
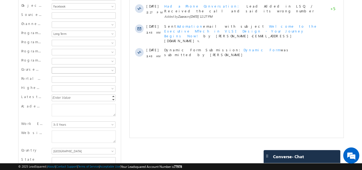
scroll to position [159, 0]
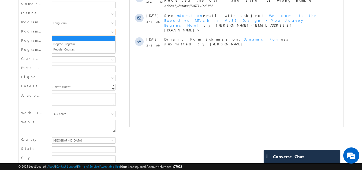
click at [64, 32] on span at bounding box center [83, 32] width 62 height 5
click at [64, 44] on link "Degree Program" at bounding box center [83, 44] width 63 height 5
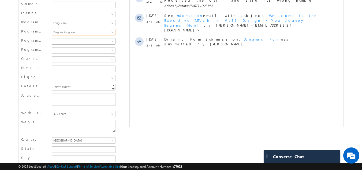
click at [64, 44] on span at bounding box center [83, 41] width 62 height 5
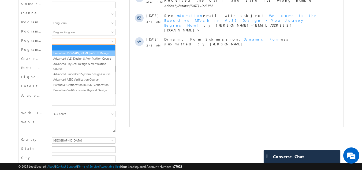
click at [64, 51] on link "Executive [DOMAIN_NAME] in VLSI Design" at bounding box center [83, 53] width 63 height 5
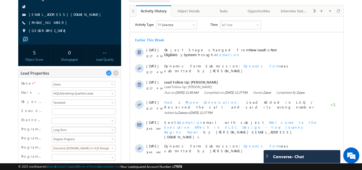
scroll to position [52, 0]
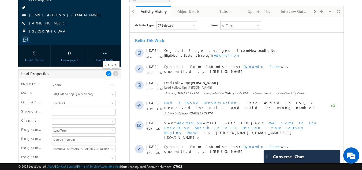
click at [108, 73] on span at bounding box center [109, 73] width 6 height 6
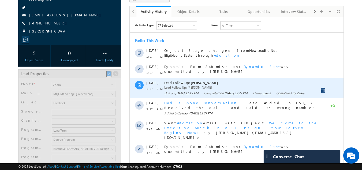
scroll to position [48, 0]
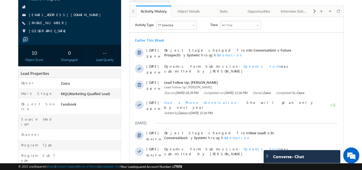
scroll to position [52, 0]
click at [116, 75] on span at bounding box center [116, 73] width 6 height 6
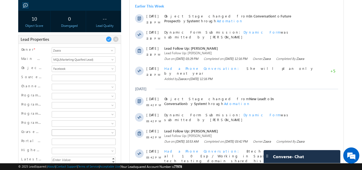
scroll to position [132, 0]
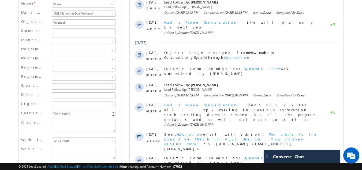
click at [60, 38] on link at bounding box center [84, 41] width 64 height 6
click at [61, 33] on input "Source Medium" at bounding box center [84, 31] width 64 height 6
click at [62, 50] on span at bounding box center [83, 49] width 62 height 5
click at [64, 59] on li at bounding box center [83, 56] width 63 height 5
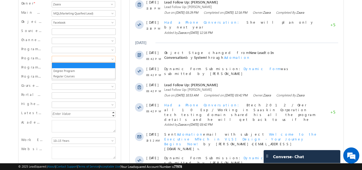
click at [62, 59] on span at bounding box center [83, 59] width 62 height 5
click at [60, 71] on link "Degree Program" at bounding box center [83, 70] width 63 height 5
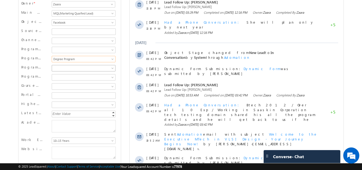
click at [60, 71] on link at bounding box center [84, 68] width 64 height 6
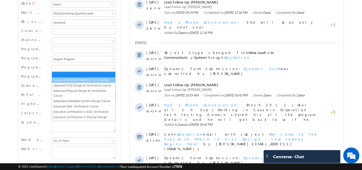
click at [60, 79] on link "Executive [DOMAIN_NAME] in VLSI Design" at bounding box center [83, 79] width 63 height 5
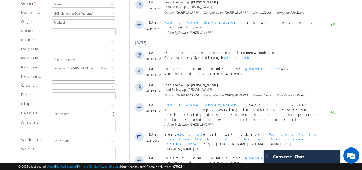
click at [60, 79] on span at bounding box center [83, 77] width 62 height 5
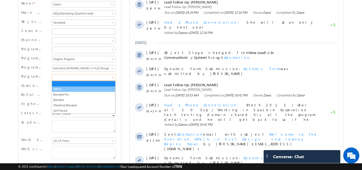
click at [61, 88] on link "Offline" at bounding box center [83, 89] width 63 height 5
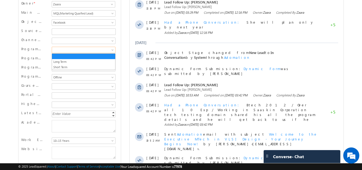
click at [63, 49] on span at bounding box center [83, 49] width 62 height 5
click at [65, 60] on link "Long Term" at bounding box center [83, 61] width 63 height 5
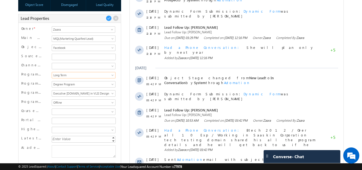
scroll to position [79, 0]
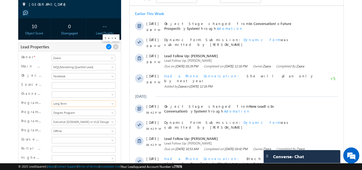
click at [109, 47] on span at bounding box center [109, 47] width 6 height 6
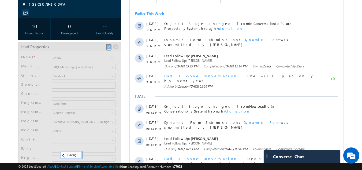
scroll to position [48, 0]
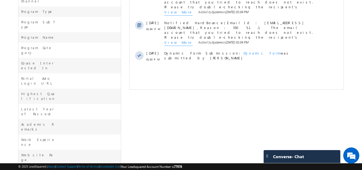
scroll to position [198, 0]
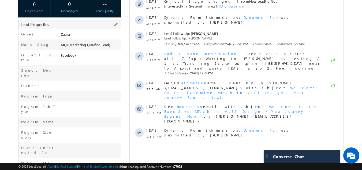
scroll to position [52, 0]
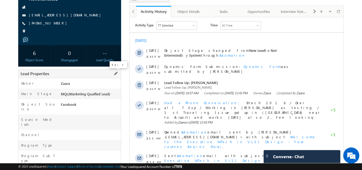
click at [114, 73] on span at bounding box center [116, 73] width 6 height 6
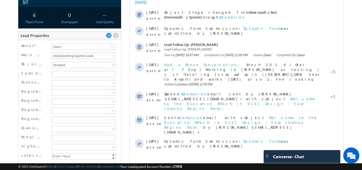
scroll to position [105, 0]
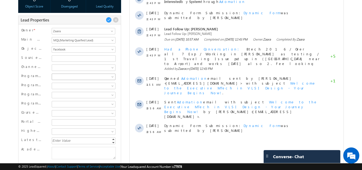
click at [63, 76] on span at bounding box center [83, 76] width 62 height 5
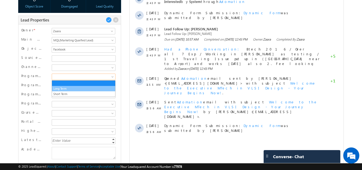
click at [60, 89] on link "Long Term" at bounding box center [83, 88] width 63 height 5
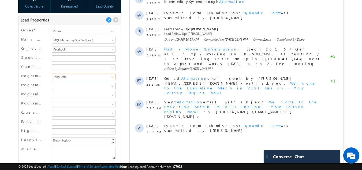
click at [61, 84] on span at bounding box center [83, 85] width 62 height 5
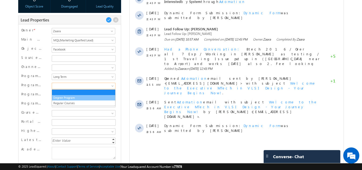
click at [62, 96] on link "Degree Program" at bounding box center [83, 97] width 63 height 5
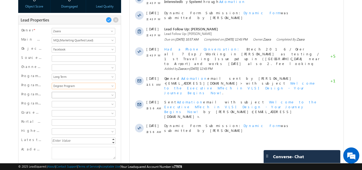
click at [62, 93] on span at bounding box center [83, 94] width 62 height 5
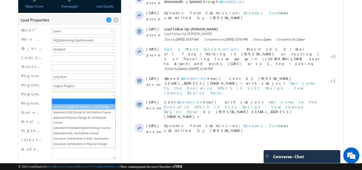
click at [64, 106] on link "Executive [DOMAIN_NAME] in VLSI Design" at bounding box center [83, 106] width 63 height 5
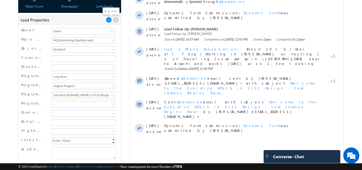
click at [107, 22] on span at bounding box center [109, 20] width 6 height 6
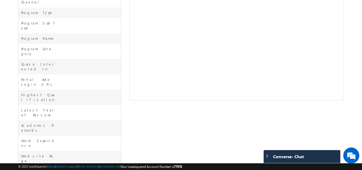
scroll to position [79, 0]
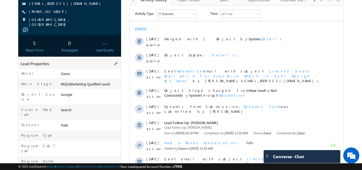
scroll to position [27, 0]
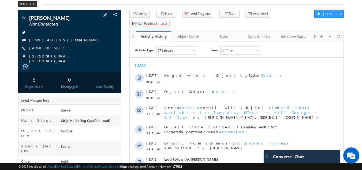
click at [64, 40] on div "[EMAIL_ADDRESS][DOMAIN_NAME]" at bounding box center [70, 40] width 98 height 5
copy div "[EMAIL_ADDRESS][DOMAIN_NAME]"
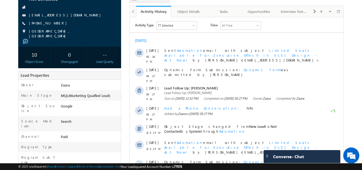
scroll to position [25, 0]
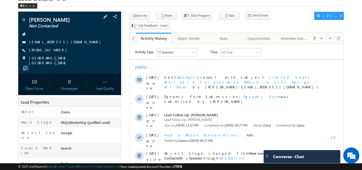
click at [66, 43] on div "[EMAIL_ADDRESS][DOMAIN_NAME]" at bounding box center [70, 41] width 98 height 5
copy div "[EMAIL_ADDRESS][DOMAIN_NAME]"
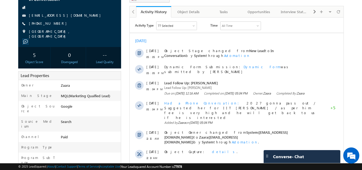
scroll to position [54, 0]
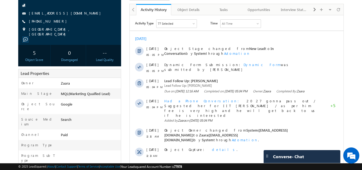
drag, startPoint x: 83, startPoint y: 13, endPoint x: 78, endPoint y: 14, distance: 5.5
click at [78, 14] on div "[EMAIL_ADDRESS][DOMAIN_NAME]" at bounding box center [70, 13] width 98 height 5
copy div "[EMAIL_ADDRESS][DOMAIN_NAME]"
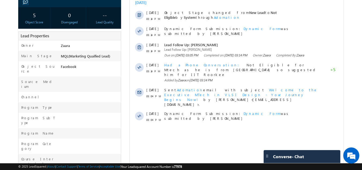
scroll to position [52, 0]
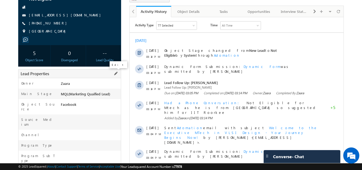
click at [115, 74] on span at bounding box center [116, 73] width 6 height 6
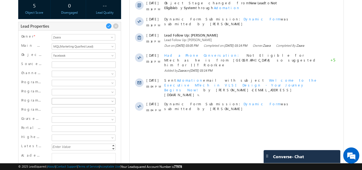
scroll to position [105, 0]
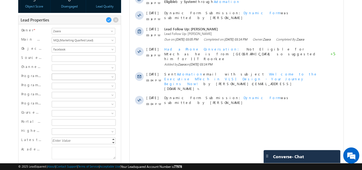
click at [60, 76] on span at bounding box center [83, 76] width 62 height 5
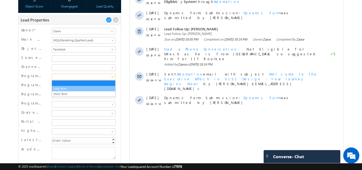
click at [61, 91] on li "Long Term" at bounding box center [83, 88] width 63 height 5
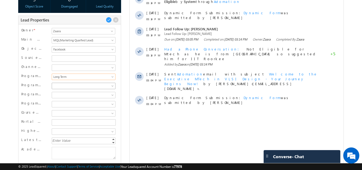
click at [61, 88] on span at bounding box center [83, 85] width 62 height 5
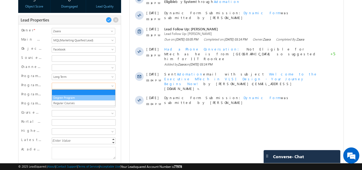
click at [61, 96] on link "Degree Program" at bounding box center [83, 97] width 63 height 5
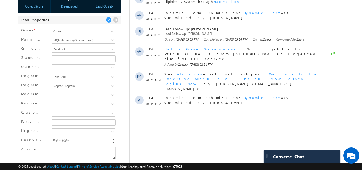
click at [61, 94] on span at bounding box center [83, 94] width 62 height 5
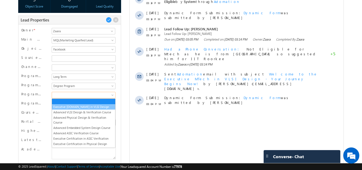
click at [64, 108] on link "Executive [DOMAIN_NAME] in VLSI Design" at bounding box center [83, 106] width 63 height 5
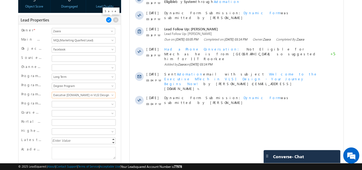
click at [109, 21] on span at bounding box center [109, 20] width 6 height 6
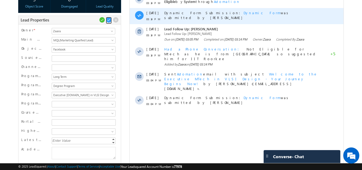
scroll to position [48, 0]
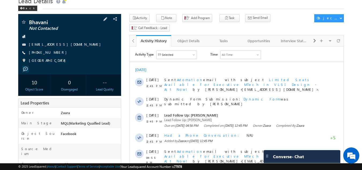
scroll to position [80, 0]
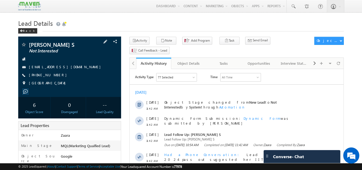
drag, startPoint x: 71, startPoint y: 66, endPoint x: 68, endPoint y: 67, distance: 3.0
click at [68, 67] on div "ssumathi7741@gmail.com" at bounding box center [70, 66] width 98 height 5
copy div "ssumathi7741@gmail.com"
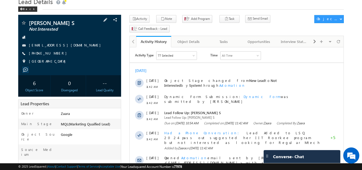
scroll to position [54, 0]
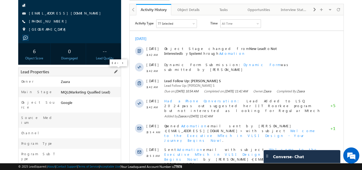
click at [116, 71] on span at bounding box center [116, 72] width 6 height 6
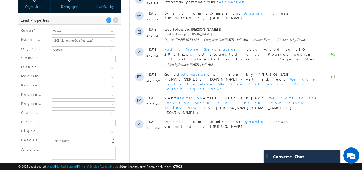
scroll to position [107, 0]
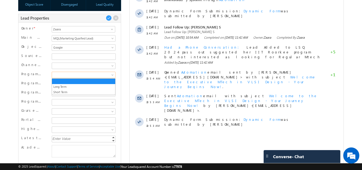
click at [71, 77] on span at bounding box center [83, 74] width 62 height 5
click at [68, 85] on link "Long Term" at bounding box center [83, 86] width 63 height 5
click at [68, 84] on span at bounding box center [83, 83] width 62 height 5
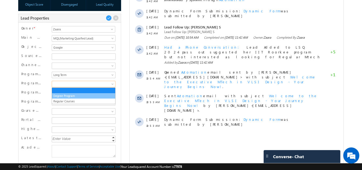
click at [66, 95] on link "Degree Program" at bounding box center [83, 95] width 63 height 5
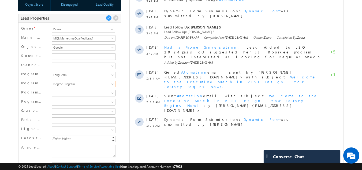
click at [66, 96] on link at bounding box center [84, 93] width 64 height 6
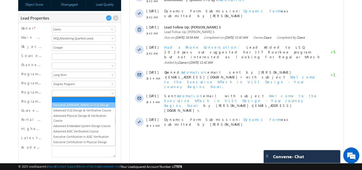
click at [66, 104] on link "Executive M.Tech in VLSI Design" at bounding box center [83, 104] width 63 height 5
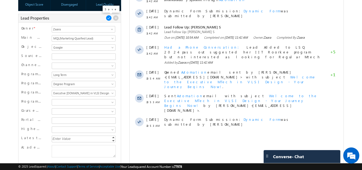
click at [107, 18] on span at bounding box center [109, 18] width 6 height 6
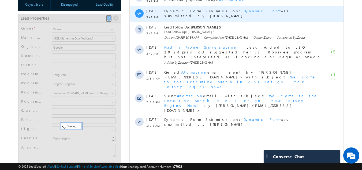
scroll to position [48, 0]
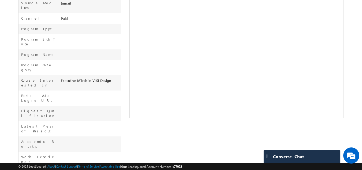
scroll to position [195, 0]
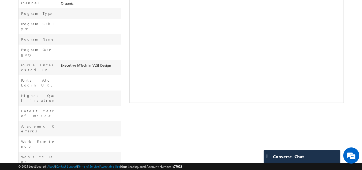
scroll to position [186, 0]
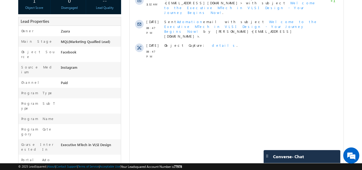
scroll to position [134, 0]
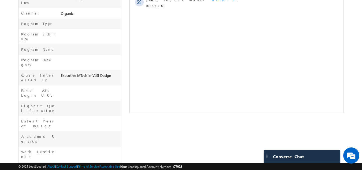
scroll to position [186, 0]
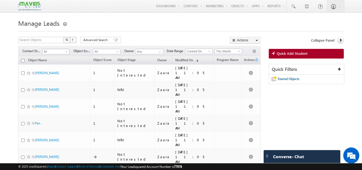
click at [48, 52] on span "All" at bounding box center [54, 51] width 25 height 5
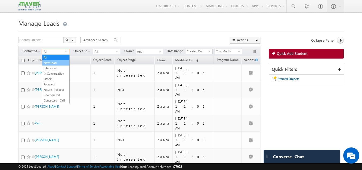
click at [56, 62] on link "New Lead" at bounding box center [55, 62] width 27 height 5
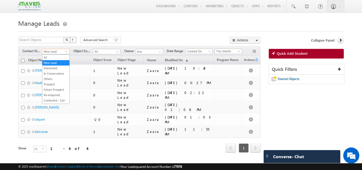
click at [53, 54] on span "New Lead" at bounding box center [54, 51] width 25 height 5
click at [51, 66] on link "Interested" at bounding box center [55, 68] width 27 height 5
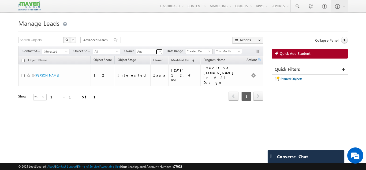
click at [159, 50] on link at bounding box center [159, 51] width 7 height 5
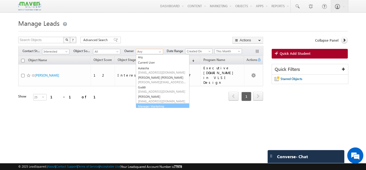
scroll to position [6, 0]
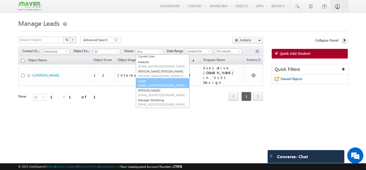
click at [153, 86] on span "lsq8@maven-silicon.com" at bounding box center [162, 85] width 48 height 4
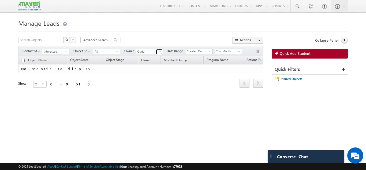
click at [159, 51] on span at bounding box center [160, 52] width 4 height 4
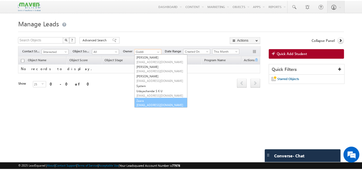
scroll to position [97, 0]
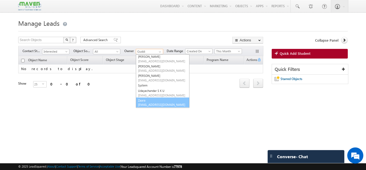
click at [150, 104] on span "lsq2@maven-silicon.com" at bounding box center [162, 104] width 48 height 4
type input "Zaara"
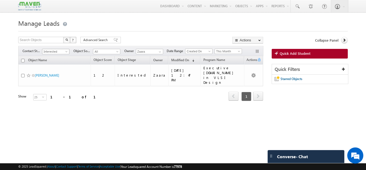
click at [55, 50] on span "Interested" at bounding box center [54, 51] width 25 height 5
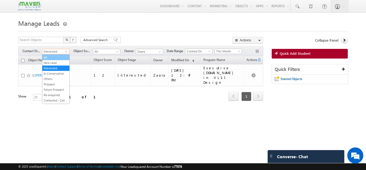
click at [52, 58] on link "All" at bounding box center [55, 57] width 27 height 5
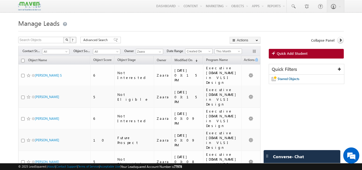
click at [115, 28] on div at bounding box center [181, 29] width 326 height 3
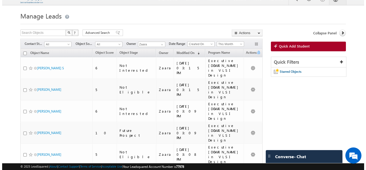
scroll to position [0, 0]
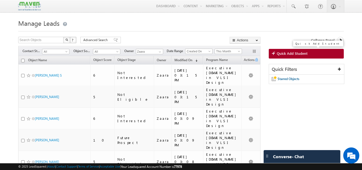
click at [299, 54] on span "Quick Add Student" at bounding box center [292, 53] width 31 height 5
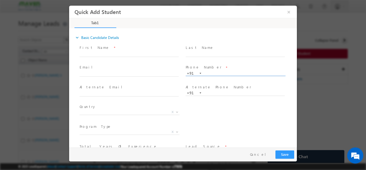
click at [230, 75] on input "text" at bounding box center [235, 72] width 99 height 5
type input "9600000683"
click at [225, 64] on span "Phone Number *" at bounding box center [235, 67] width 99 height 6
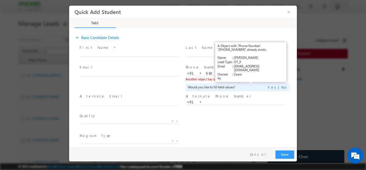
click at [254, 79] on link "View Details" at bounding box center [251, 78] width 17 height 3
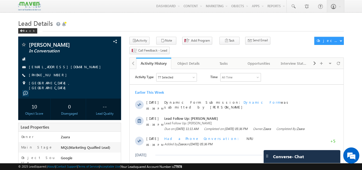
click at [60, 67] on div "tejanaik52@yahoo.in" at bounding box center [70, 66] width 98 height 5
copy div "tejanaik52@yahoo.in"
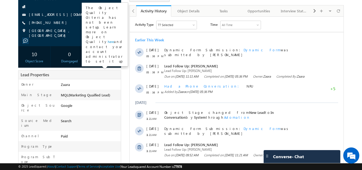
scroll to position [53, 0]
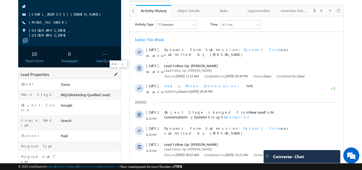
click at [116, 73] on span at bounding box center [116, 74] width 6 height 6
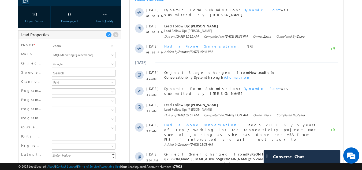
scroll to position [94, 0]
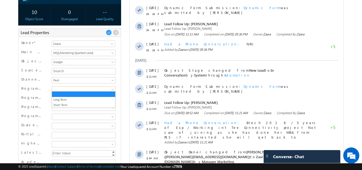
click at [63, 88] on span at bounding box center [83, 89] width 62 height 5
click at [62, 99] on link "Long Term" at bounding box center [83, 99] width 63 height 5
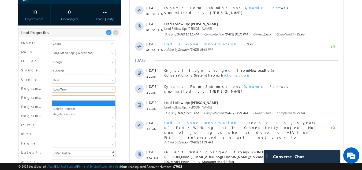
click at [62, 99] on span at bounding box center [83, 98] width 62 height 5
click at [59, 107] on link "Degree Program" at bounding box center [83, 108] width 63 height 5
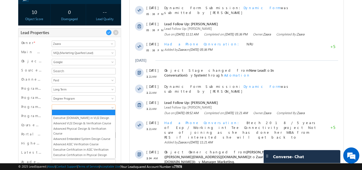
click at [59, 107] on span at bounding box center [83, 107] width 62 height 5
click at [59, 117] on link "Executive [DOMAIN_NAME] in VLSI Design" at bounding box center [83, 117] width 63 height 5
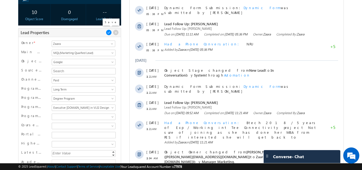
click at [109, 31] on span at bounding box center [109, 32] width 6 height 6
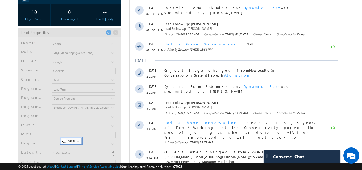
scroll to position [48, 0]
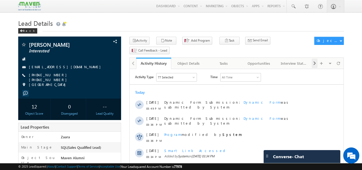
click at [312, 58] on div at bounding box center [315, 63] width 6 height 10
click at [300, 60] on div "Documents" at bounding box center [294, 63] width 26 height 6
click at [315, 58] on span at bounding box center [314, 63] width 3 height 10
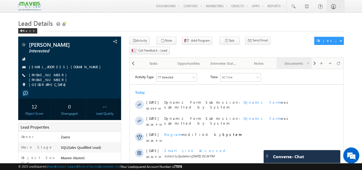
click at [301, 60] on div "Documents" at bounding box center [294, 63] width 26 height 6
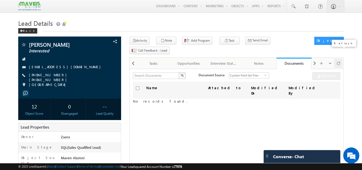
click at [336, 58] on div at bounding box center [338, 62] width 8 height 9
click at [338, 58] on span at bounding box center [338, 62] width 3 height 9
click at [341, 58] on div at bounding box center [338, 62] width 8 height 9
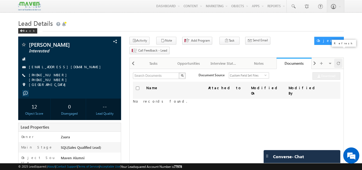
click at [336, 58] on div at bounding box center [338, 62] width 8 height 9
click at [339, 58] on span at bounding box center [338, 62] width 3 height 9
click at [314, 58] on span at bounding box center [314, 63] width 3 height 10
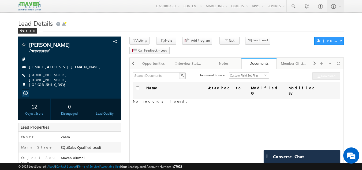
click at [253, 96] on div "Name Attached to Modified On Modified By No records found." at bounding box center [236, 148] width 207 height 134
click at [339, 58] on span at bounding box center [338, 62] width 3 height 9
click at [338, 58] on span at bounding box center [338, 62] width 3 height 9
